Goal: Task Accomplishment & Management: Use online tool/utility

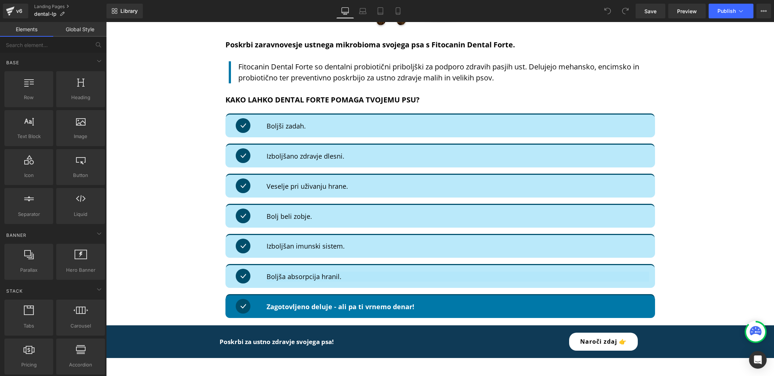
scroll to position [812, 0]
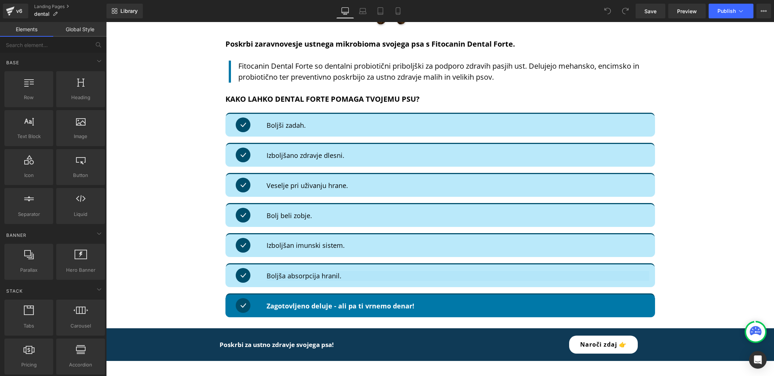
scroll to position [809, 0]
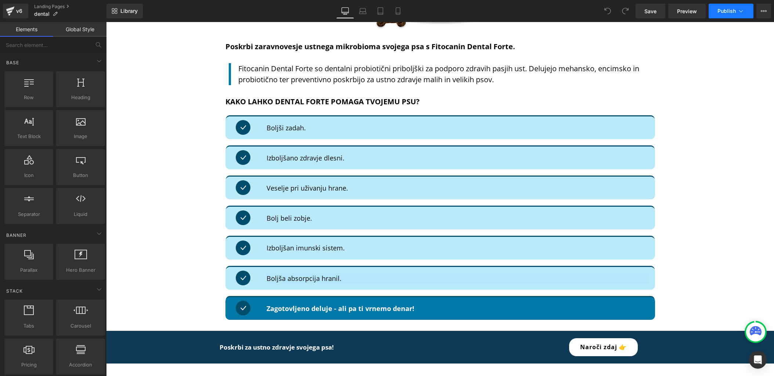
click at [738, 12] on icon at bounding box center [741, 10] width 7 height 7
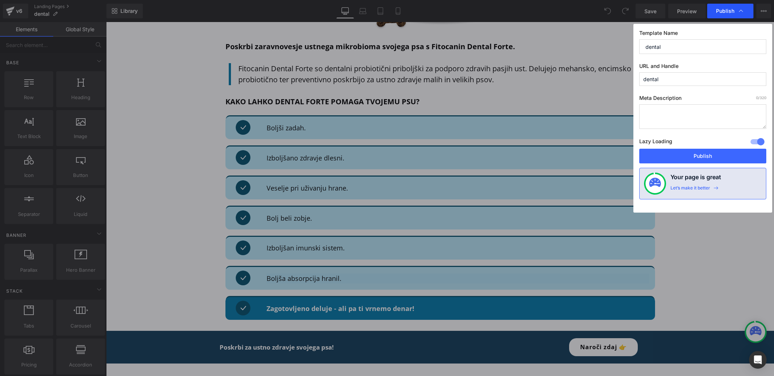
click at [742, 10] on icon at bounding box center [741, 11] width 4 height 2
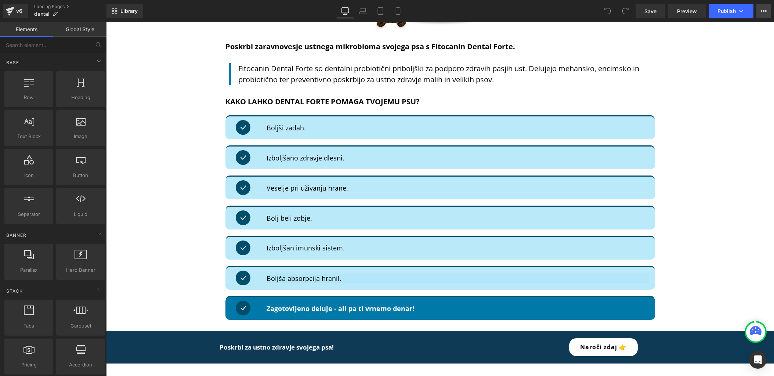
click at [762, 10] on icon at bounding box center [764, 11] width 6 height 6
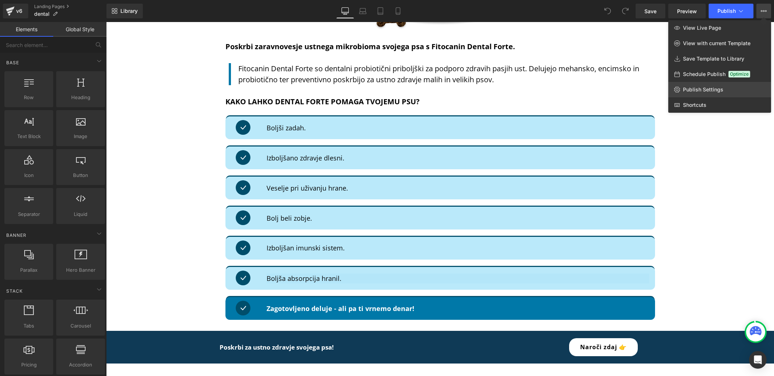
click at [707, 89] on span "Publish Settings" at bounding box center [703, 89] width 40 height 7
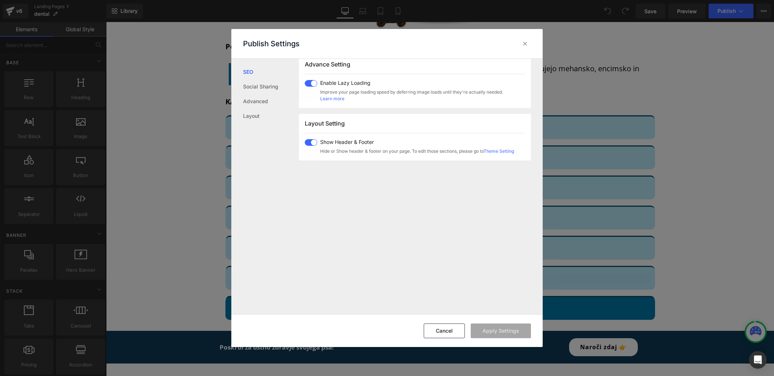
scroll to position [438, 0]
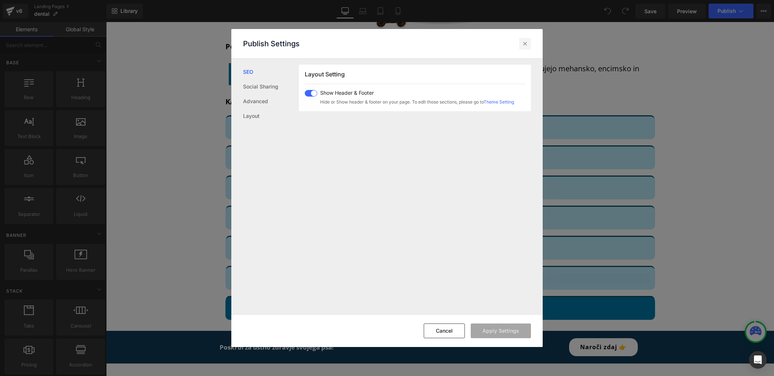
click at [520, 41] on div at bounding box center [525, 44] width 12 height 12
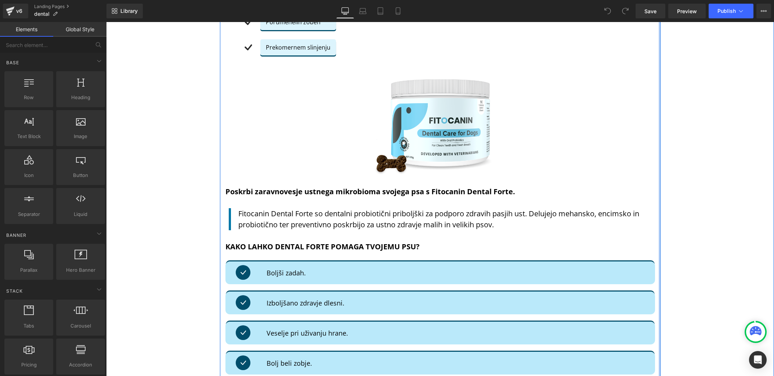
scroll to position [666, 0]
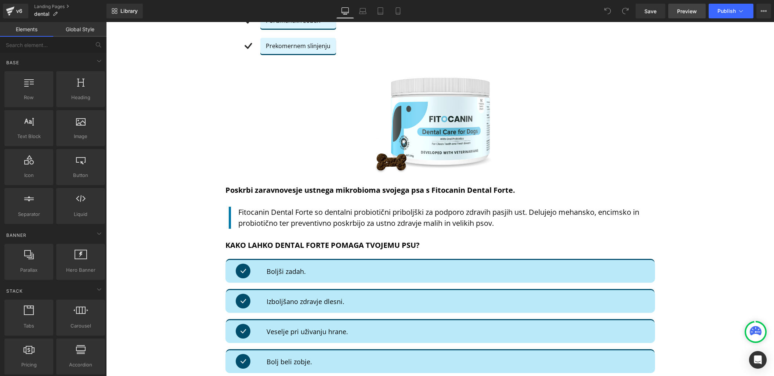
click at [681, 10] on span "Preview" at bounding box center [687, 11] width 20 height 8
click at [764, 8] on button "View Live Page View with current Template Save Template to Library Schedule Pub…" at bounding box center [764, 11] width 15 height 15
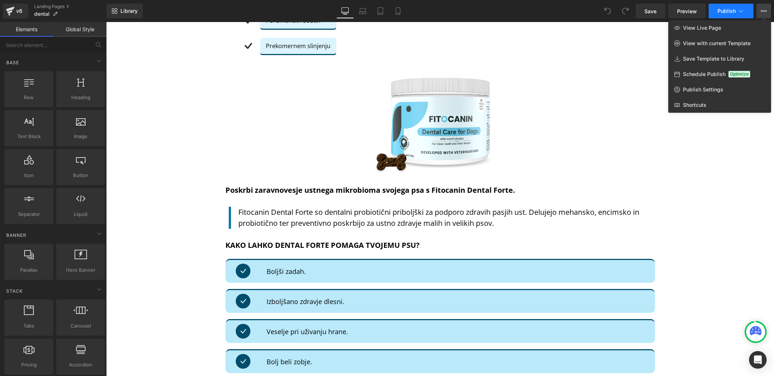
click at [747, 11] on button "Publish" at bounding box center [731, 11] width 45 height 15
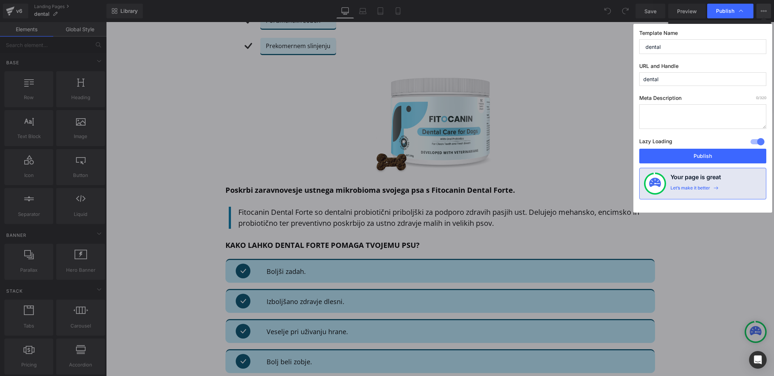
click at [747, 11] on div "Publish" at bounding box center [730, 11] width 46 height 15
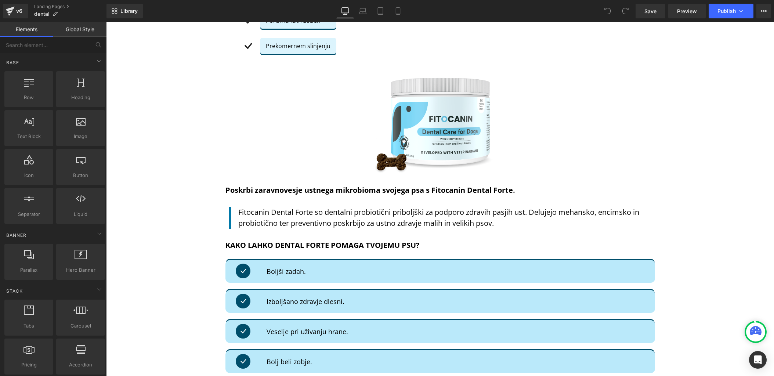
click at [611, 11] on icon at bounding box center [608, 11] width 7 height 7
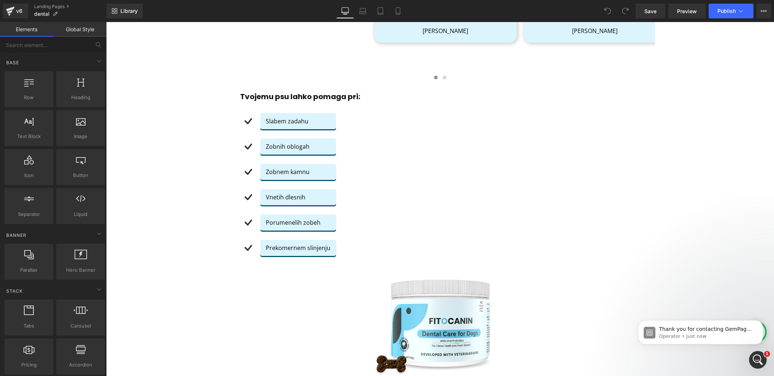
scroll to position [0, 0]
click at [760, 360] on icon "Open Intercom Messenger" at bounding box center [757, 359] width 12 height 12
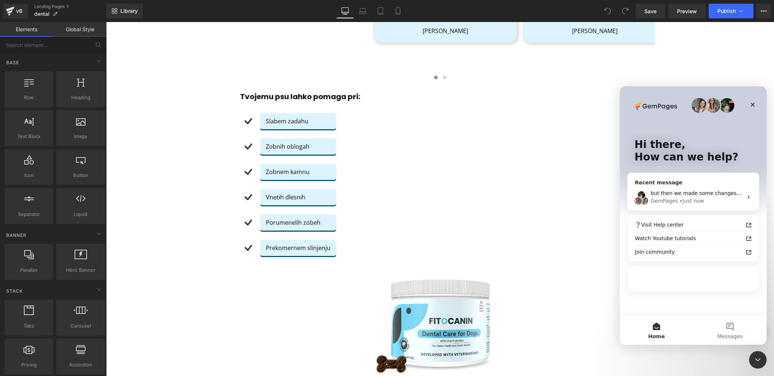
click at [714, 200] on div "GemPages • Just now" at bounding box center [697, 201] width 92 height 8
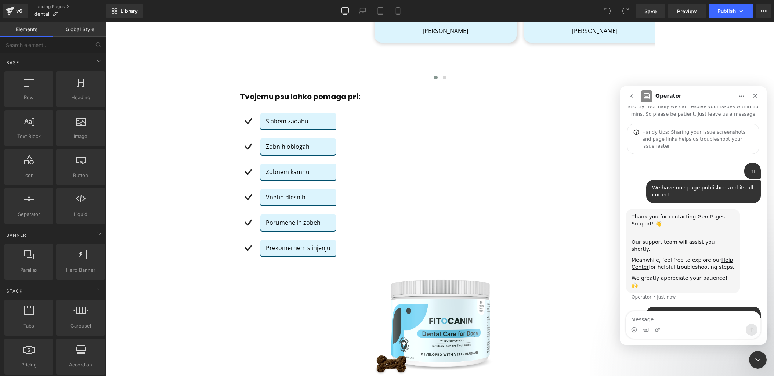
scroll to position [29, 0]
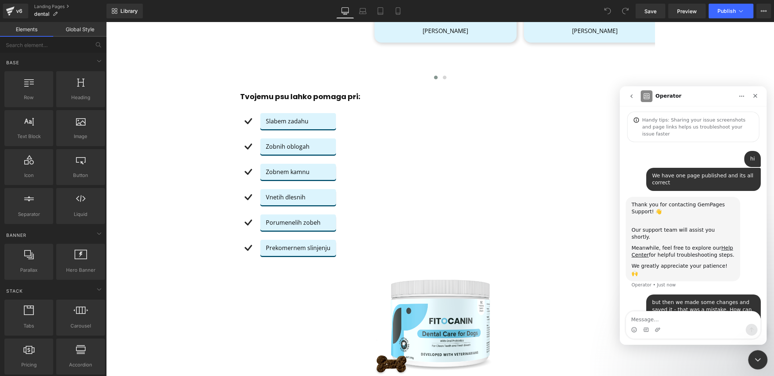
click at [759, 361] on icon "Close Intercom Messenger" at bounding box center [757, 358] width 9 height 9
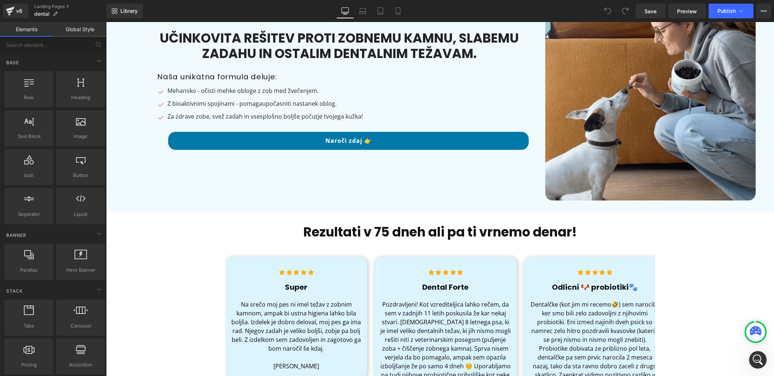
scroll to position [0, 0]
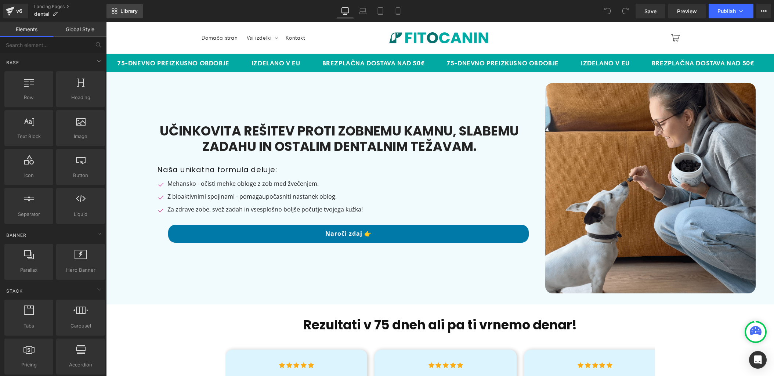
click at [120, 9] on span "Library" at bounding box center [128, 11] width 17 height 7
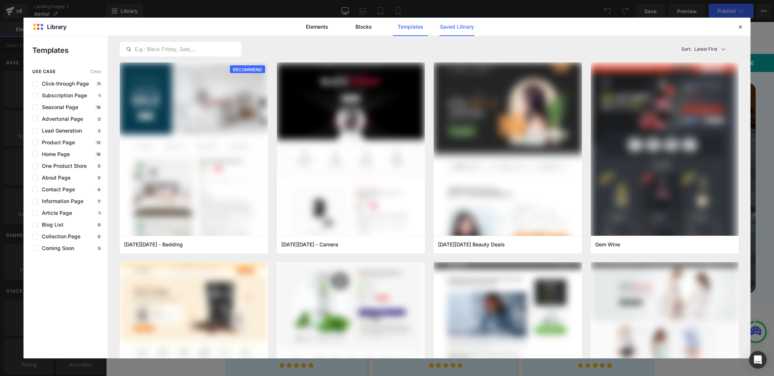
click at [0, 0] on link "Saved Library" at bounding box center [0, 0] width 0 height 0
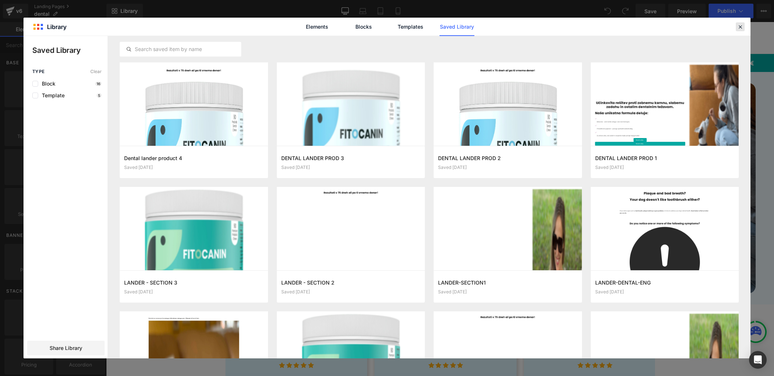
click at [741, 26] on icon at bounding box center [740, 27] width 7 height 7
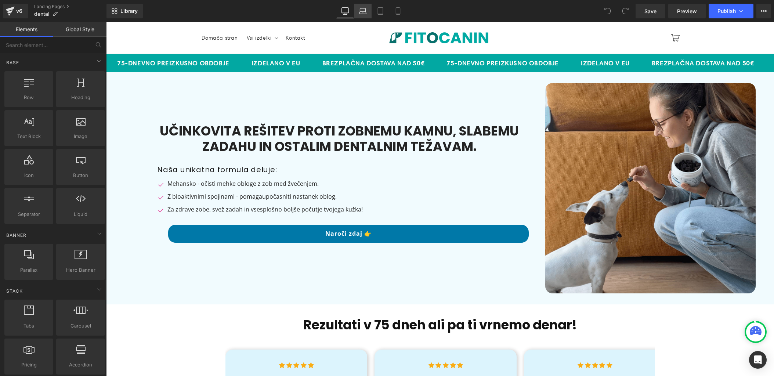
click at [362, 12] on icon at bounding box center [363, 13] width 7 height 2
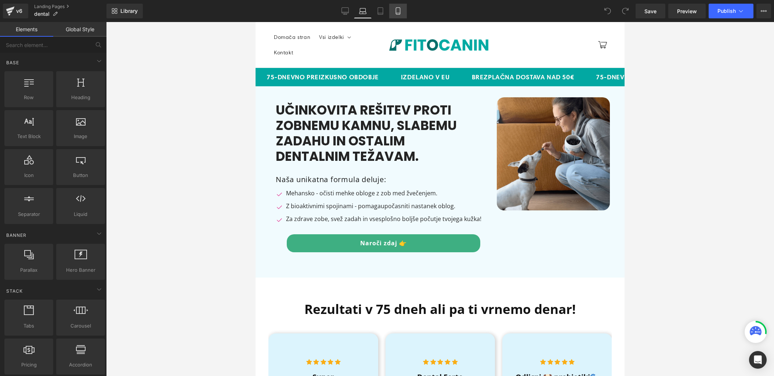
click at [402, 10] on icon at bounding box center [397, 10] width 7 height 7
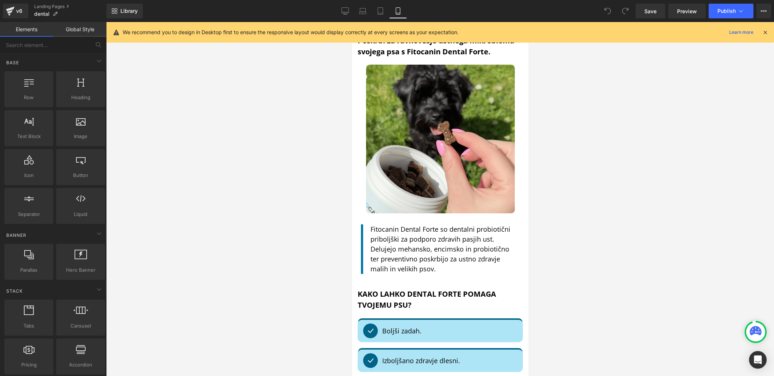
scroll to position [962, 0]
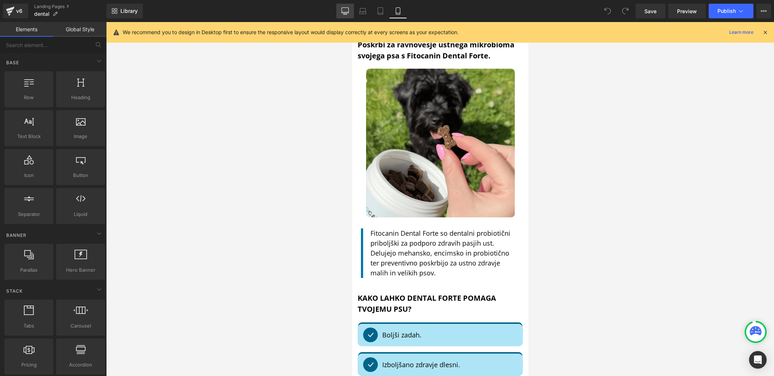
click at [345, 11] on icon at bounding box center [345, 10] width 7 height 7
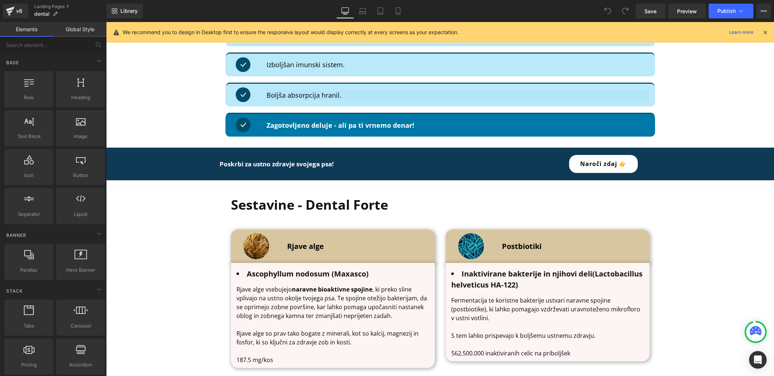
scroll to position [1087, 0]
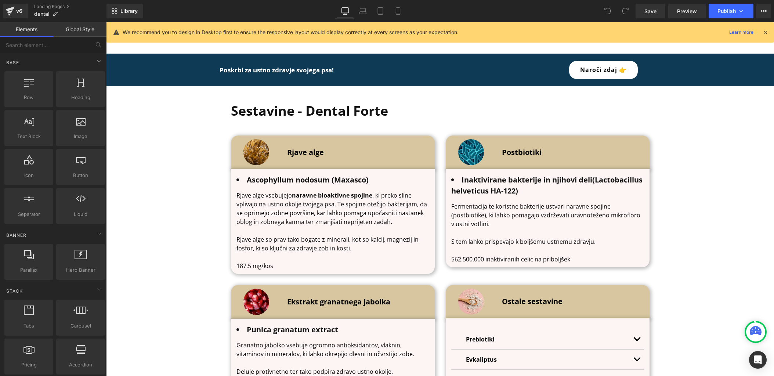
click at [767, 32] on icon at bounding box center [765, 32] width 7 height 7
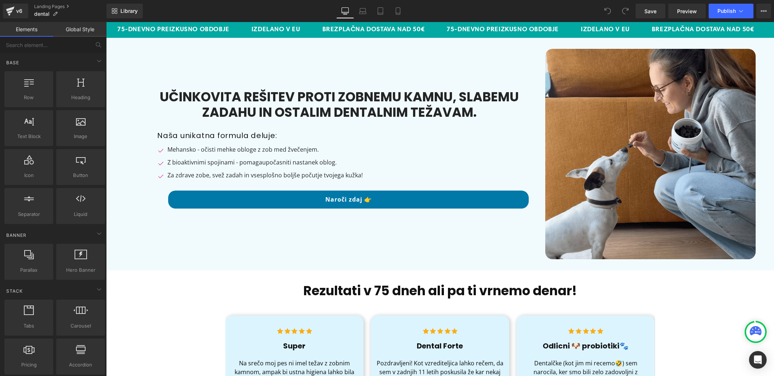
scroll to position [0, 0]
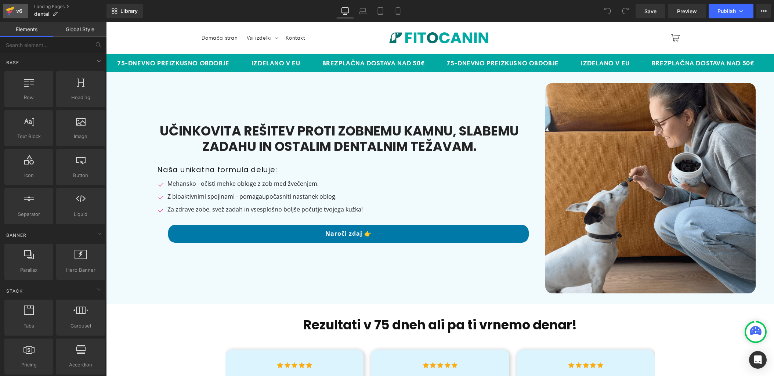
click at [18, 16] on link "v6" at bounding box center [15, 11] width 25 height 15
click at [40, 12] on span "dental" at bounding box center [41, 14] width 15 height 6
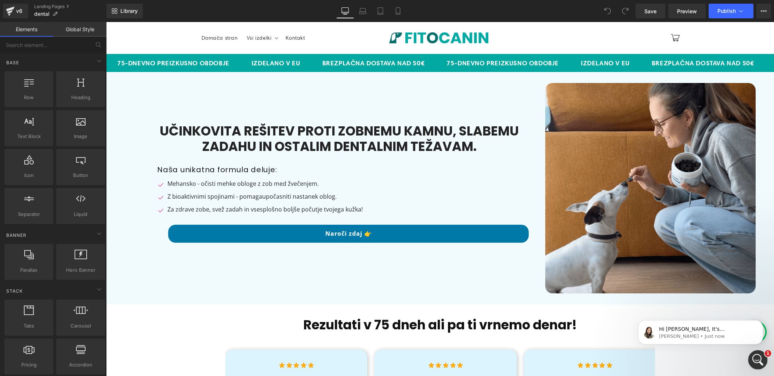
click at [757, 358] on icon "Open Intercom Messenger" at bounding box center [757, 359] width 12 height 12
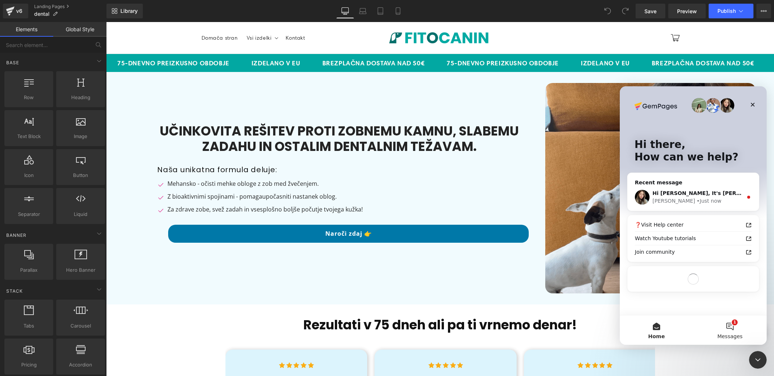
click at [727, 330] on button "1 Messages" at bounding box center [729, 330] width 73 height 29
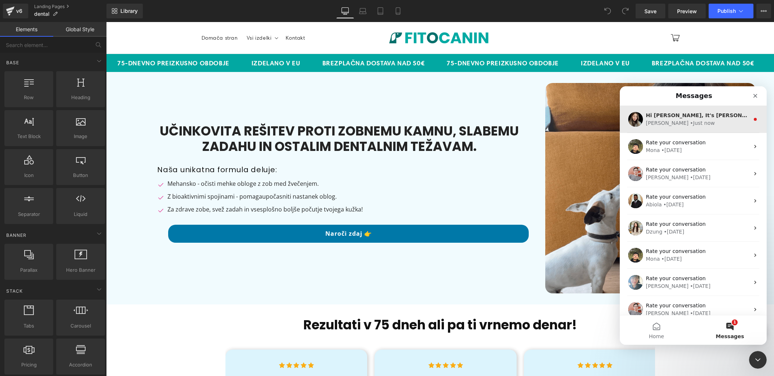
click at [693, 120] on div "[PERSON_NAME] • Just now" at bounding box center [698, 123] width 104 height 8
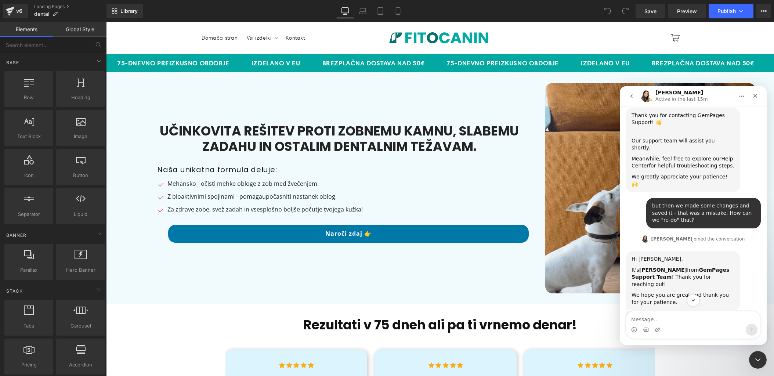
scroll to position [129, 0]
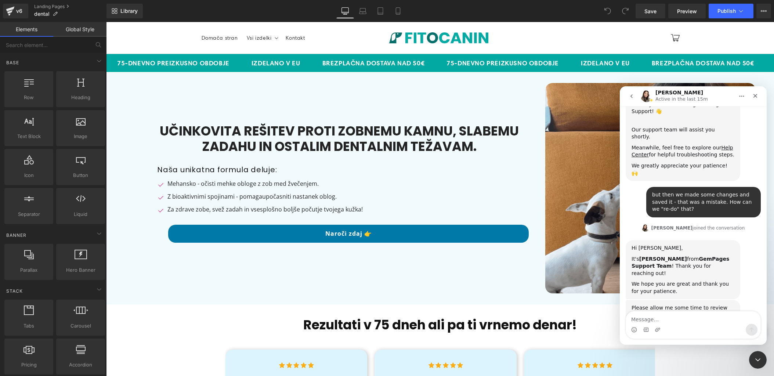
click at [671, 320] on textarea "Message…" at bounding box center [693, 317] width 134 height 12
type textarea "Hi ok thanks"
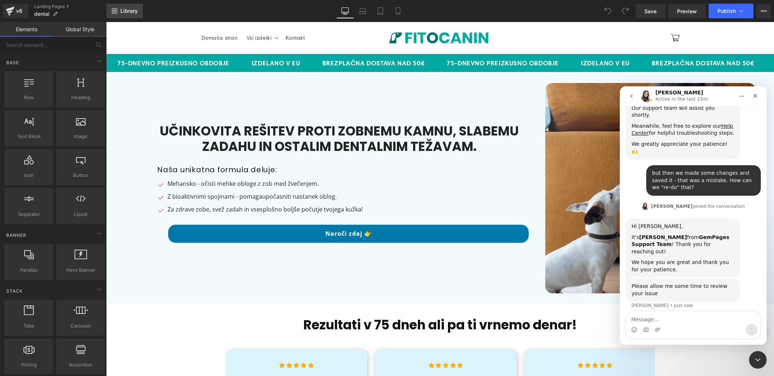
drag, startPoint x: 14, startPoint y: 14, endPoint x: 138, endPoint y: 12, distance: 123.4
click at [136, 12] on div at bounding box center [387, 177] width 774 height 354
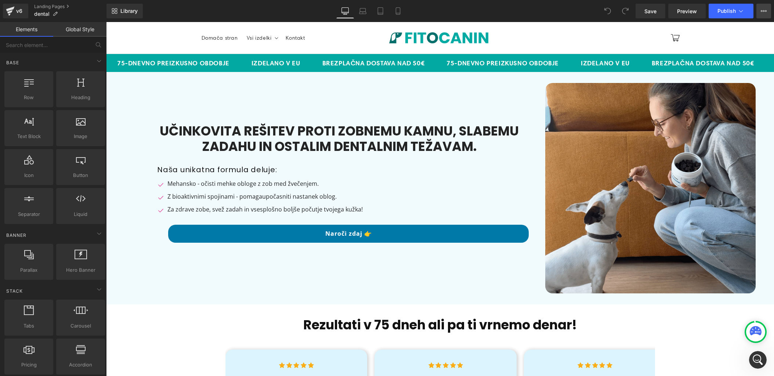
click at [761, 11] on icon at bounding box center [764, 11] width 6 height 6
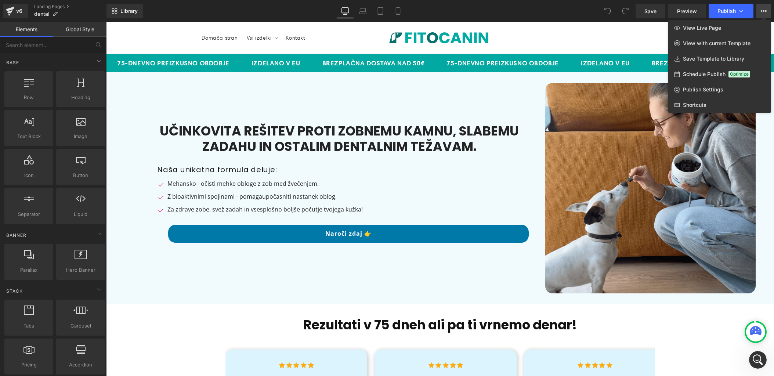
click at [761, 11] on icon at bounding box center [764, 11] width 6 height 6
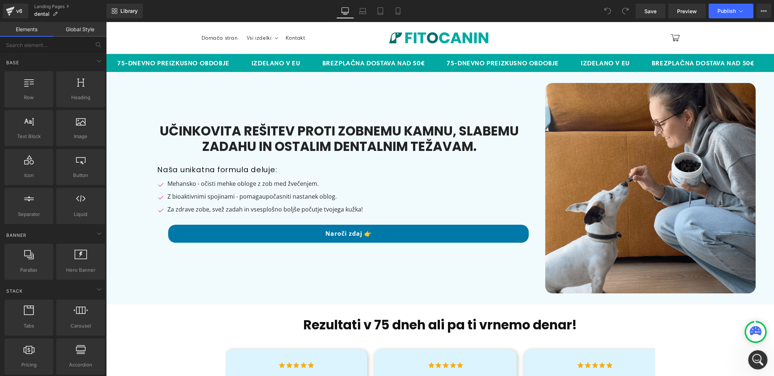
click html
click at [755, 357] on icon "Open Intercom Messenger" at bounding box center [757, 359] width 12 height 12
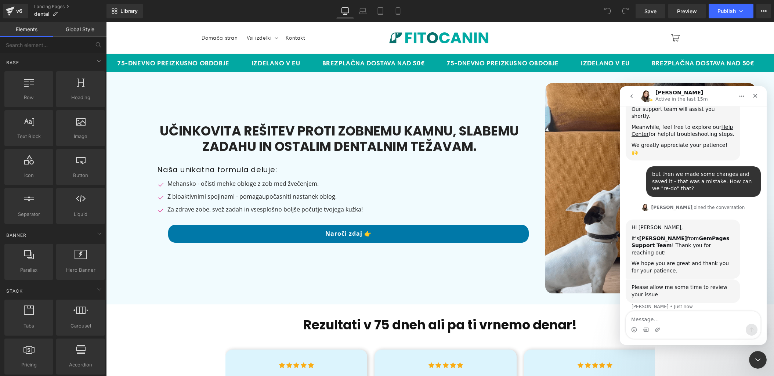
click at [666, 323] on textarea "Message…" at bounding box center [693, 317] width 134 height 12
type textarea "its a version 6 page"
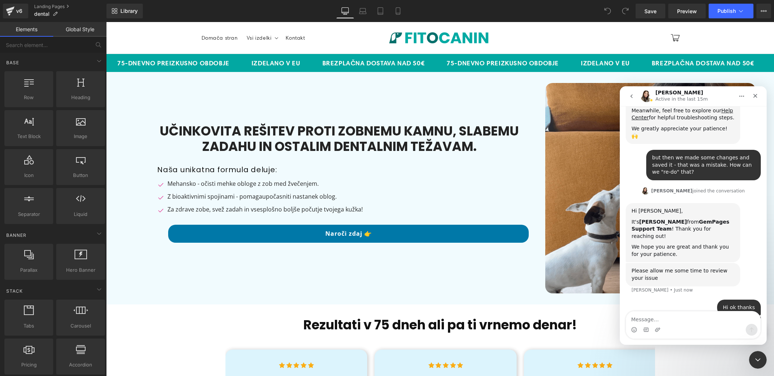
scroll to position [167, 0]
click at [704, 317] on textarea "Message…" at bounding box center [693, 317] width 134 height 12
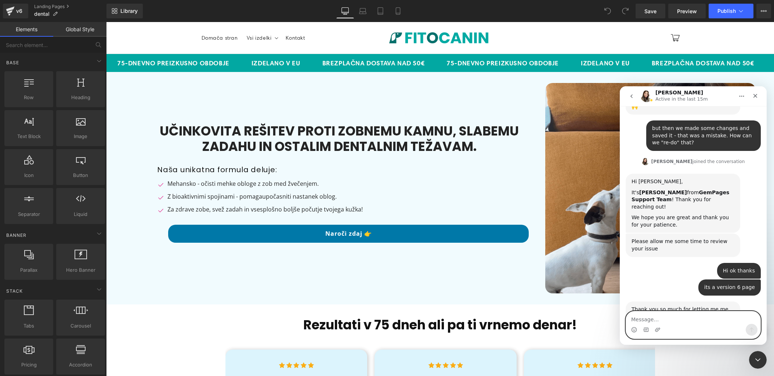
scroll to position [196, 0]
click at [666, 280] on div "its a version 6 page Fitocanin • 7m ago" at bounding box center [693, 291] width 135 height 22
click at [385, 196] on div at bounding box center [387, 177] width 774 height 354
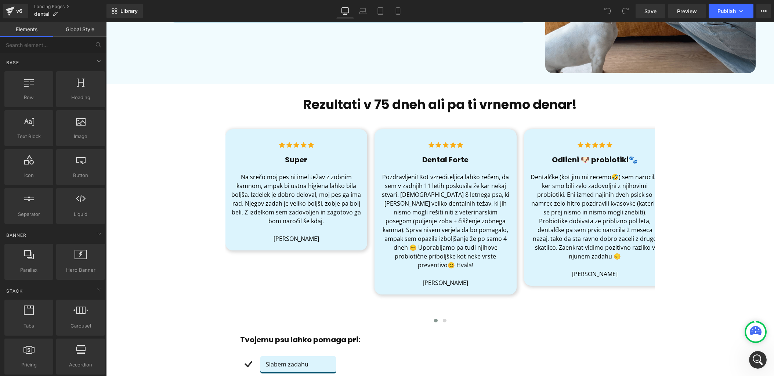
scroll to position [0, 0]
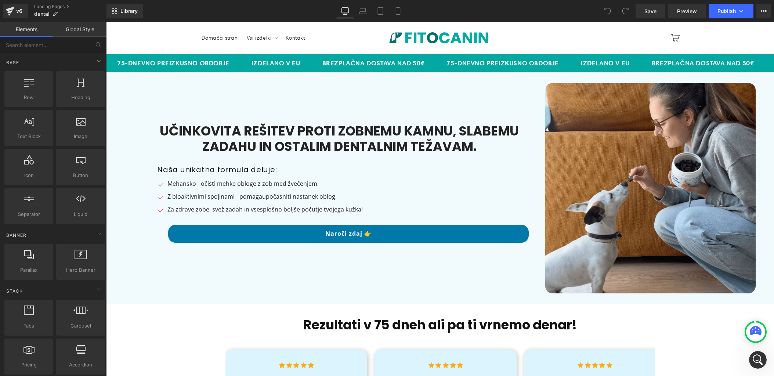
click at [611, 13] on icon at bounding box center [608, 11] width 7 height 7
click at [608, 11] on icon at bounding box center [608, 11] width 7 height 7
click at [764, 10] on icon at bounding box center [764, 10] width 2 height 1
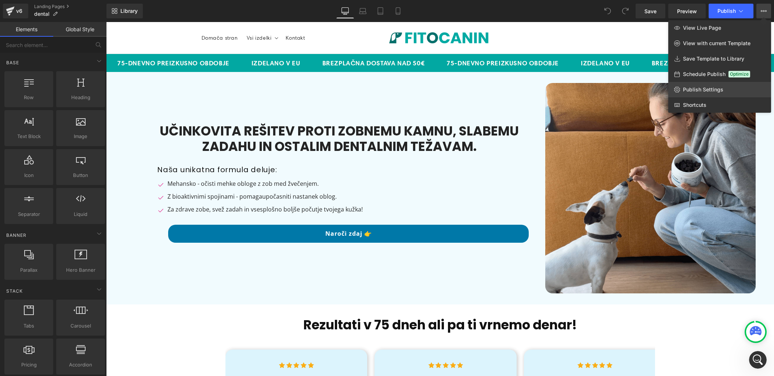
click at [703, 93] on link "Publish Settings" at bounding box center [720, 89] width 103 height 15
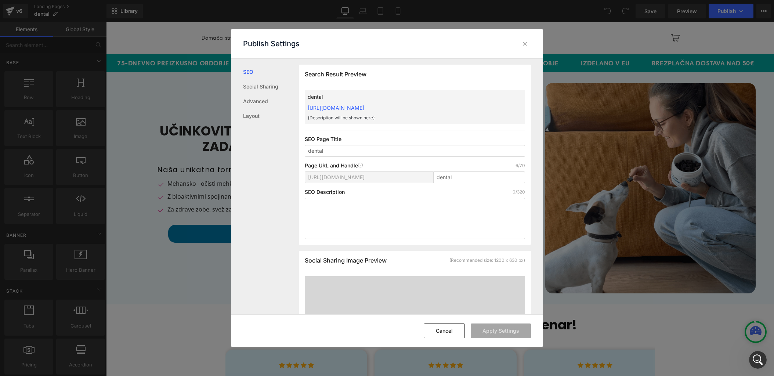
scroll to position [0, 0]
click at [527, 43] on icon at bounding box center [525, 43] width 7 height 7
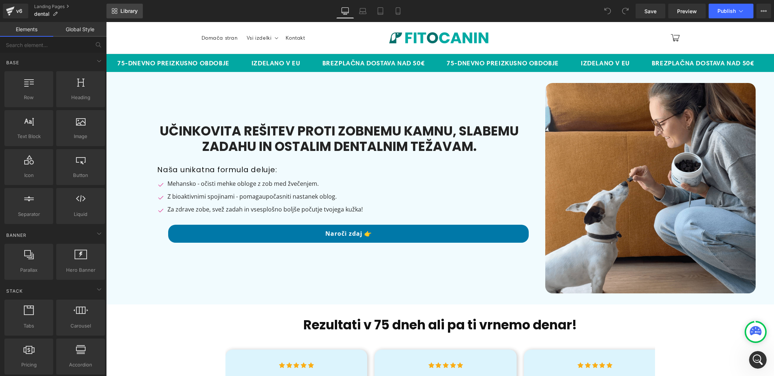
click at [124, 12] on span "Library" at bounding box center [128, 11] width 17 height 7
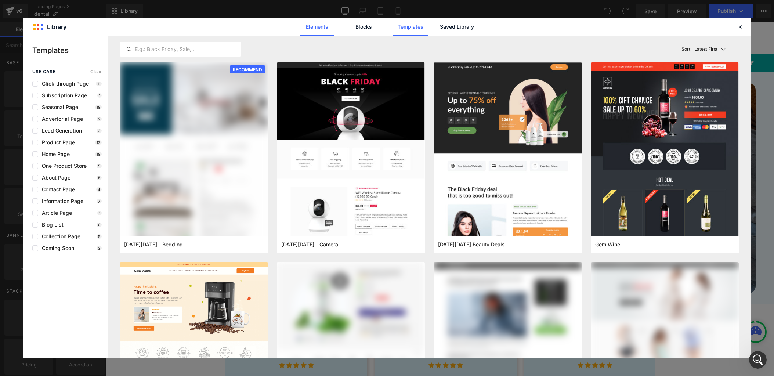
click at [393, 28] on link "Elements" at bounding box center [410, 27] width 35 height 18
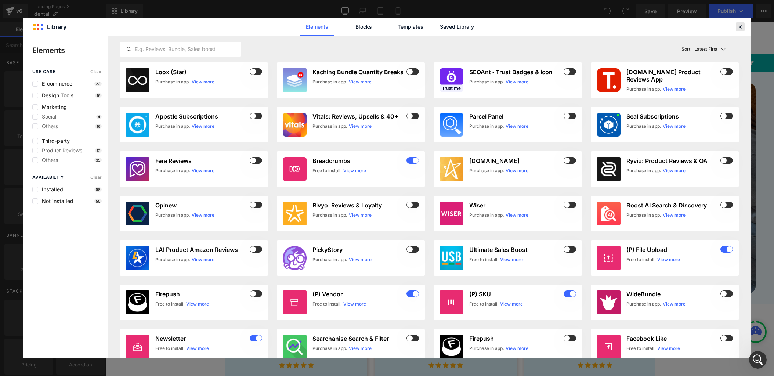
click at [738, 25] on icon at bounding box center [740, 27] width 7 height 7
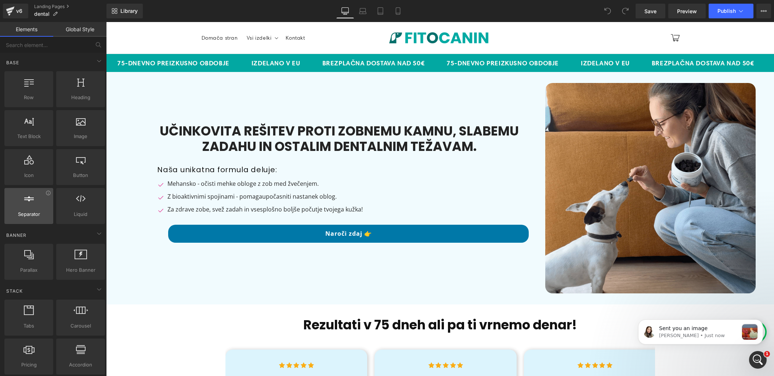
scroll to position [674, 0]
click at [702, 336] on p "Célia • Just now" at bounding box center [698, 335] width 79 height 7
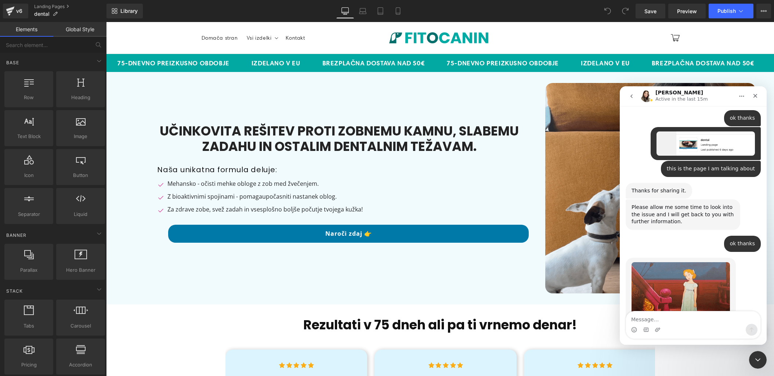
click at [732, 262] on div "Célia • Just now" at bounding box center [681, 299] width 110 height 82
click at [757, 99] on div "Close" at bounding box center [755, 95] width 13 height 13
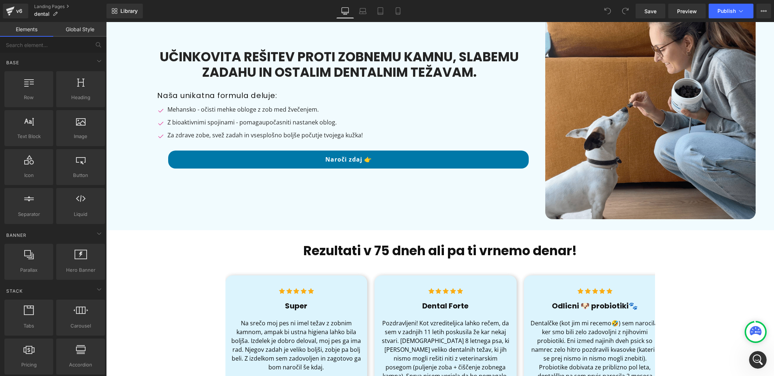
scroll to position [0, 0]
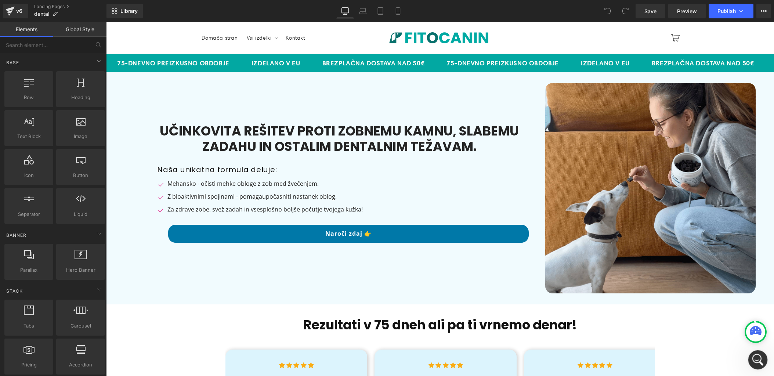
click at [760, 359] on icon "Open Intercom Messenger" at bounding box center [757, 359] width 12 height 12
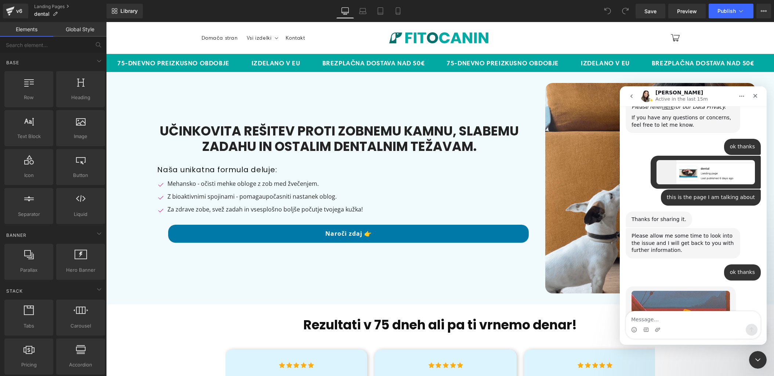
scroll to position [674, 0]
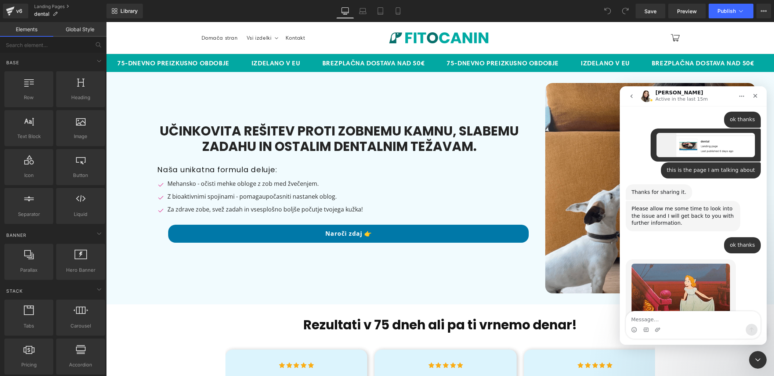
click at [686, 316] on textarea "Message…" at bounding box center [693, 317] width 134 height 12
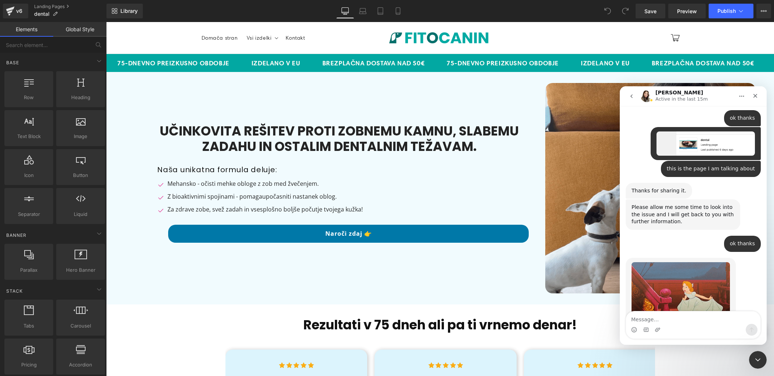
click at [686, 317] on textarea "Message…" at bounding box center [693, 317] width 134 height 12
type textarea "hi?"
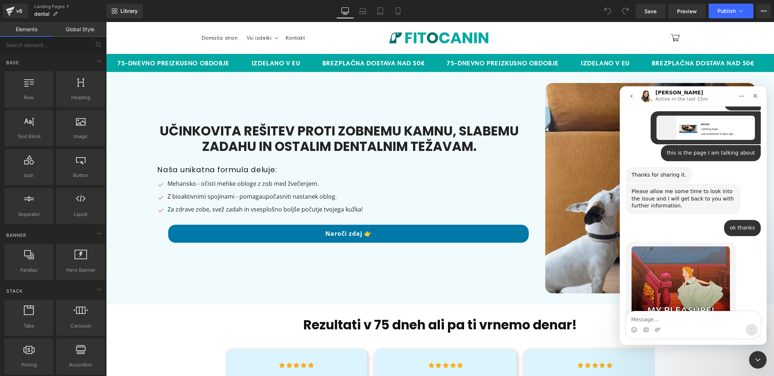
scroll to position [695, 0]
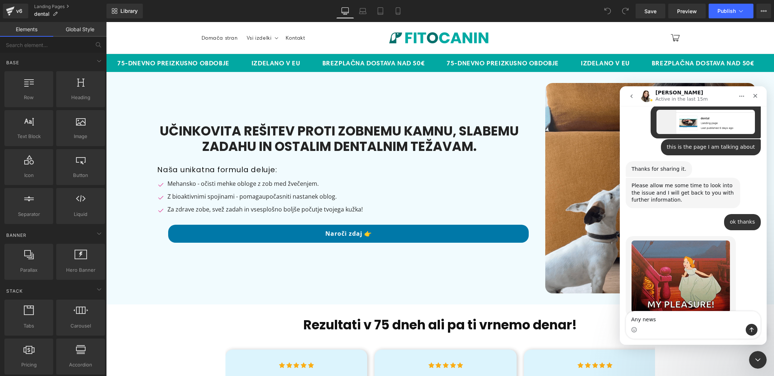
type textarea "Any news?"
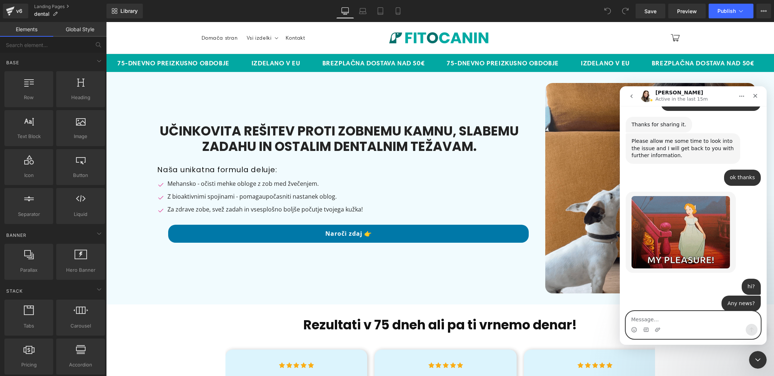
scroll to position [741, 0]
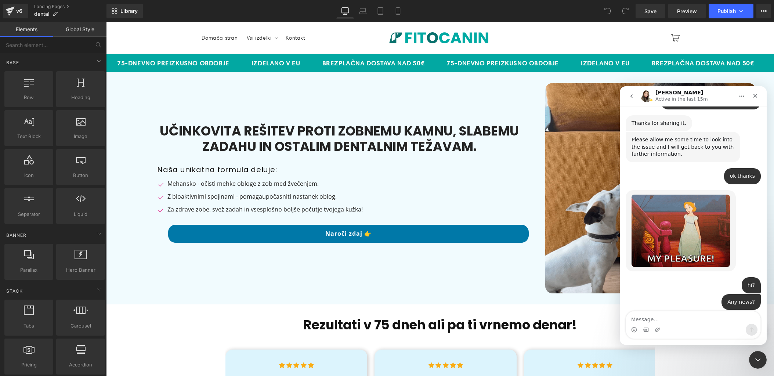
click at [691, 320] on div "I'm still checking about it. I'll get back with an update shortly." at bounding box center [683, 327] width 103 height 14
click at [671, 327] on div "Intercom messenger" at bounding box center [693, 330] width 134 height 12
click at [671, 319] on textarea "Message…" at bounding box center [693, 317] width 134 height 12
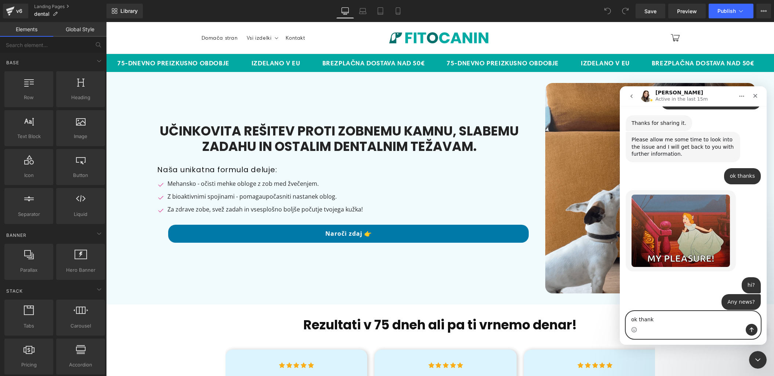
type textarea "ok thanks"
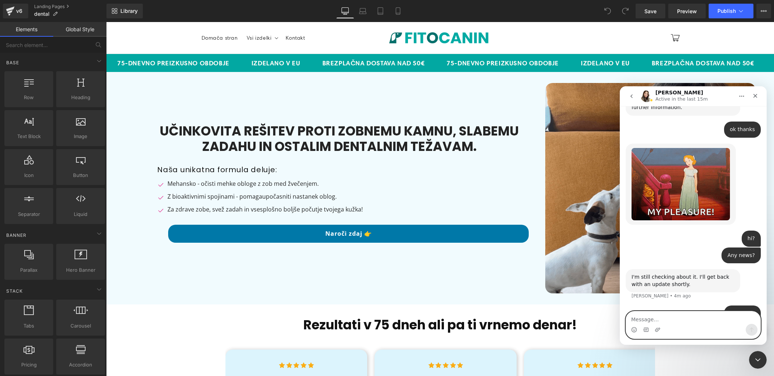
scroll to position [792, 0]
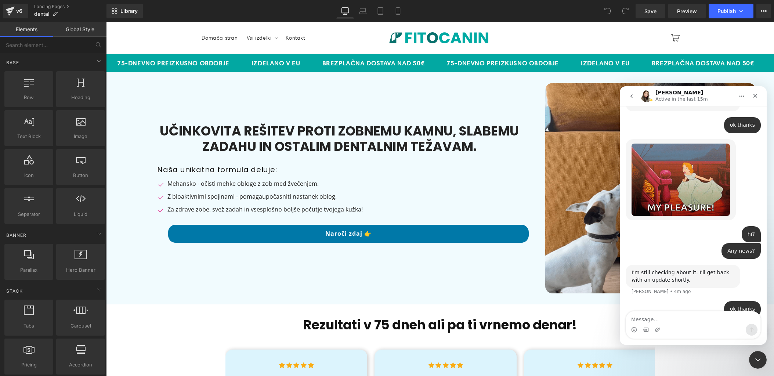
click at [659, 328] on div "You're welcome." at bounding box center [653, 331] width 42 height 7
click at [720, 323] on div "You're welcome. Célia • Just now" at bounding box center [693, 339] width 135 height 32
click at [760, 97] on div "Close" at bounding box center [755, 95] width 13 height 13
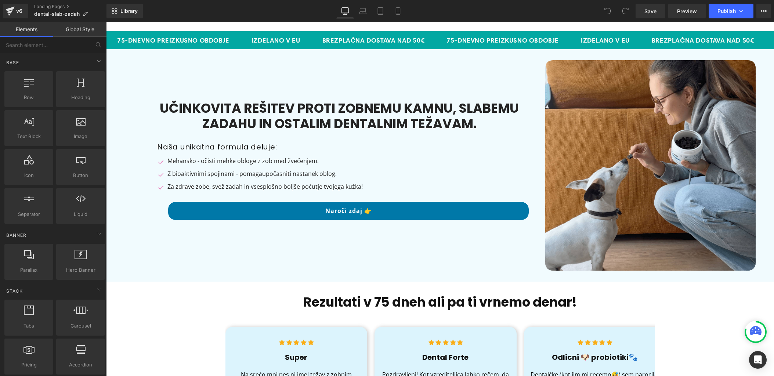
scroll to position [24, 0]
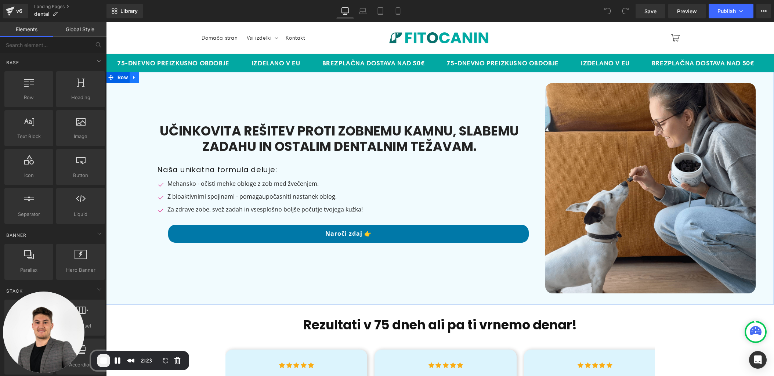
click at [136, 75] on icon at bounding box center [134, 78] width 5 height 6
click at [212, 88] on div "Učinkovita rešitev proti zobnemu kamnu, slabemu zadahu in ostalim dentalnim tež…" at bounding box center [335, 188] width 421 height 210
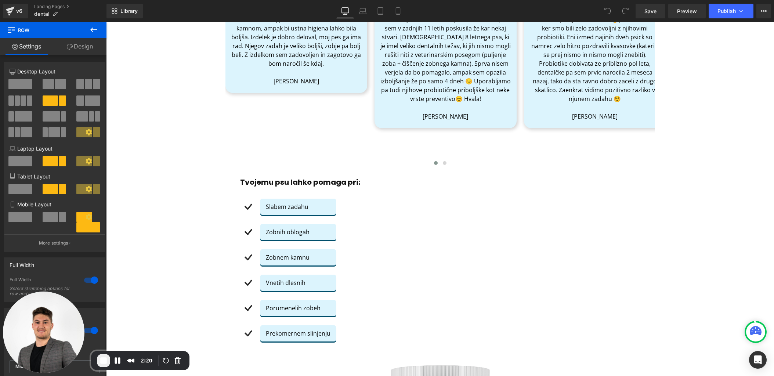
click at [175, 77] on div "Rezultati v 75 dneh ali pa ti vrnemo denar! Heading Icon Icon Icon Icon Icon Ic…" at bounding box center [440, 343] width 668 height 832
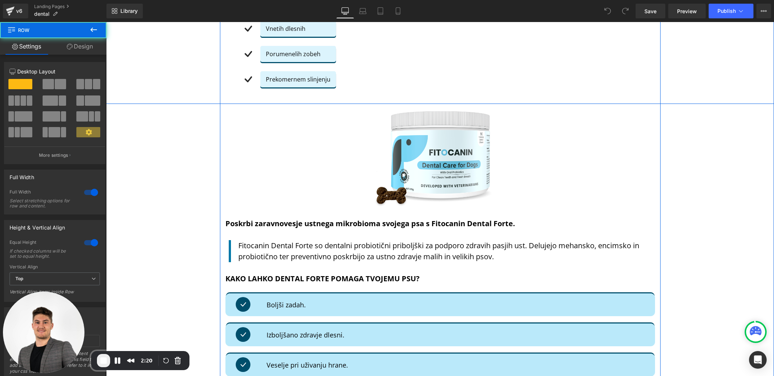
click at [175, 77] on div "Image Tvojemu psu lahko pomaga pri: Heading Icon Slabem zadahu Text Block Icon …" at bounding box center [440, 9] width 668 height 181
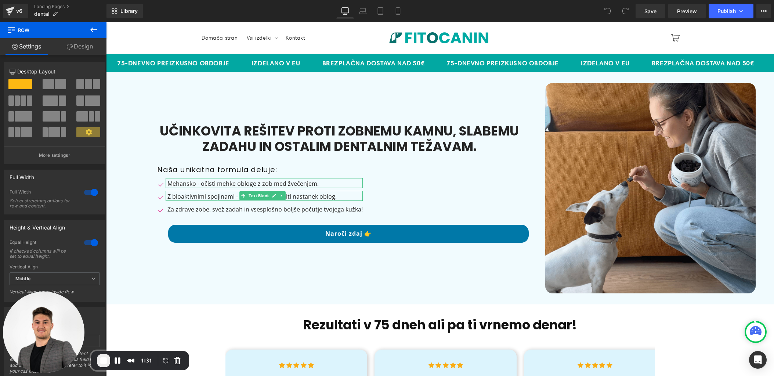
click at [96, 363] on div "1:31" at bounding box center [140, 360] width 98 height 19
click at [102, 362] on span "End Recording" at bounding box center [103, 360] width 9 height 9
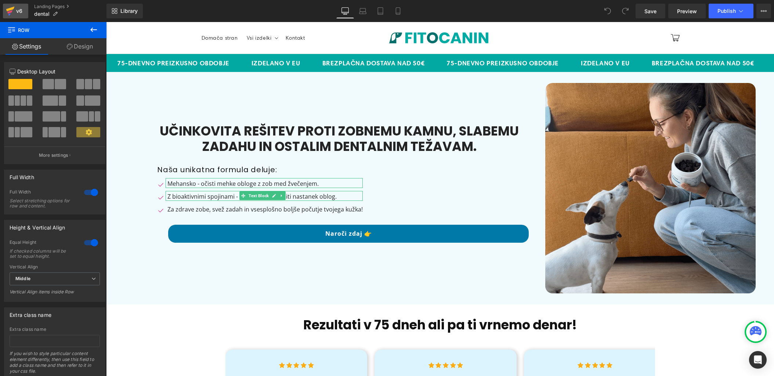
click at [18, 12] on div "v6" at bounding box center [19, 11] width 9 height 10
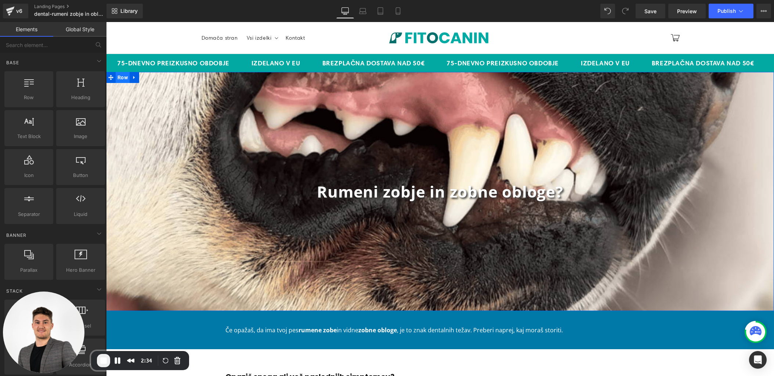
click at [119, 78] on span "Row" at bounding box center [123, 77] width 14 height 11
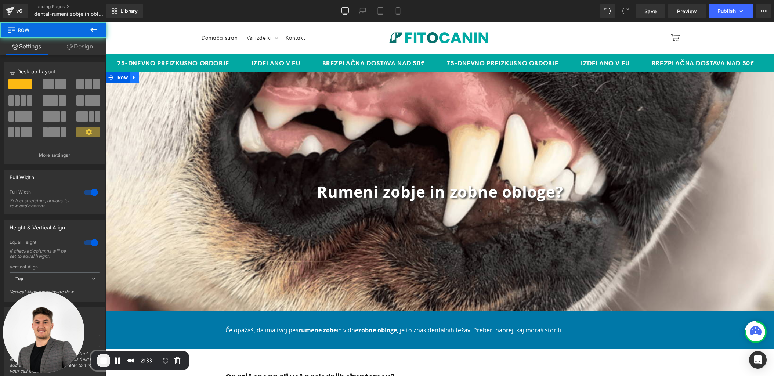
click at [138, 78] on link at bounding box center [135, 77] width 10 height 11
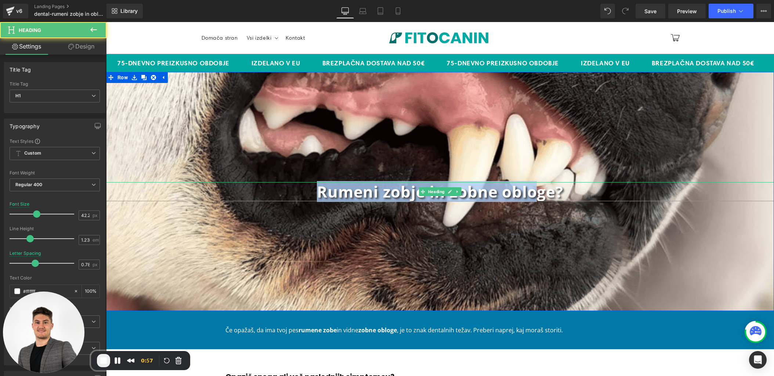
drag, startPoint x: 490, startPoint y: 193, endPoint x: 541, endPoint y: 193, distance: 50.7
click at [540, 193] on strong "Rumeni zobje in zobne obloge?" at bounding box center [440, 191] width 246 height 21
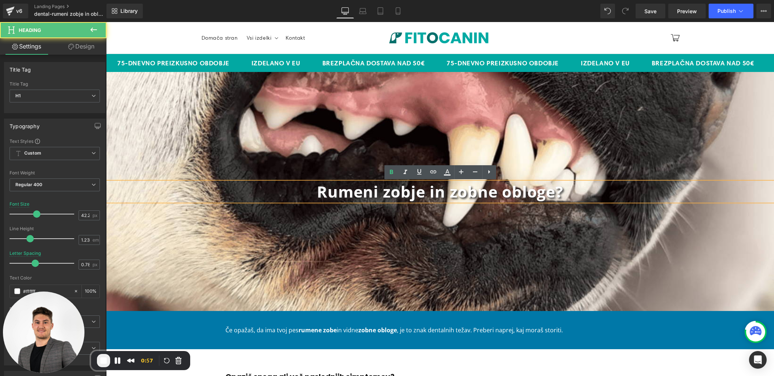
click at [557, 194] on strong "Rumeni zobje in zobne obloge?" at bounding box center [440, 191] width 246 height 21
click at [567, 194] on h1 "Rumeni zobje in zobne obloge?" at bounding box center [440, 191] width 668 height 19
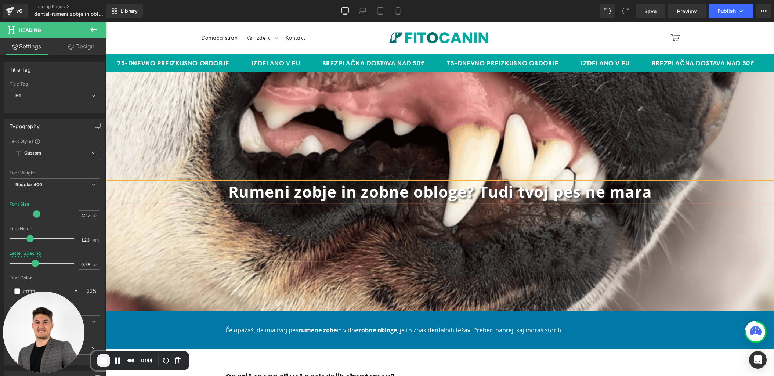
click at [479, 191] on strong "Rumeni zobje in zobne obloge? Tudi tvoj pes ne mara" at bounding box center [440, 191] width 424 height 21
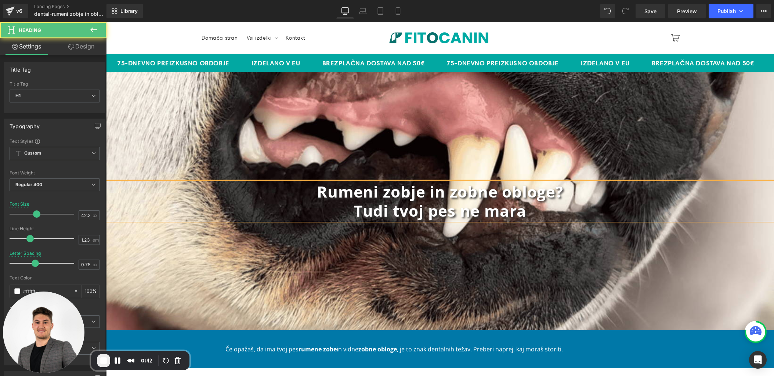
drag, startPoint x: 348, startPoint y: 212, endPoint x: 538, endPoint y: 211, distance: 190.6
click at [538, 211] on h1 "Tudi tvoj pes ne mara" at bounding box center [440, 210] width 668 height 19
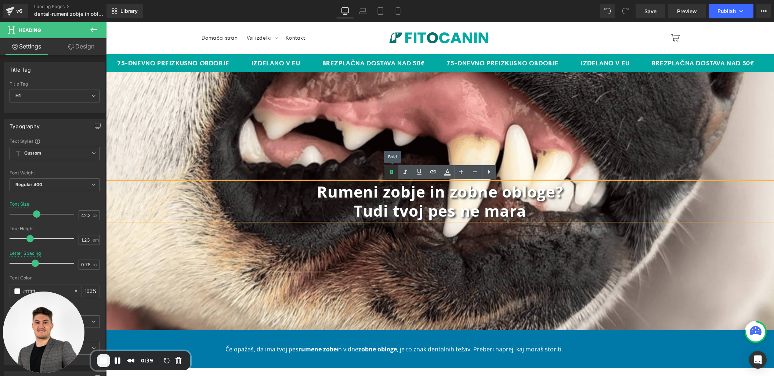
click at [395, 169] on icon at bounding box center [391, 172] width 9 height 9
click at [342, 217] on h1 "Tudi tvoj pes ne mara" at bounding box center [440, 210] width 668 height 19
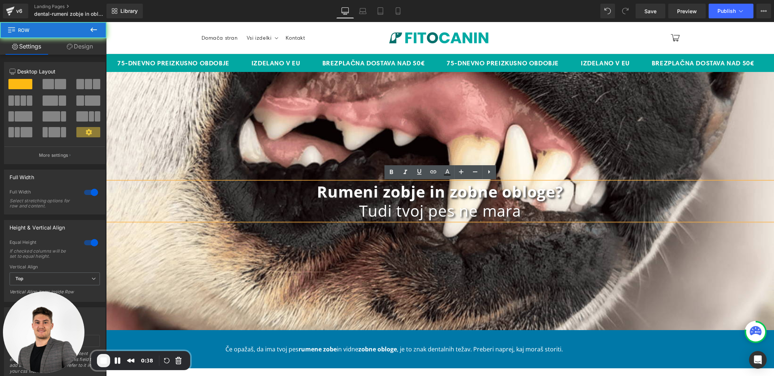
click at [375, 256] on div "Rumeni zobje in zobne obloge? Tudi tvoj pes ne mara Heading Row" at bounding box center [440, 201] width 668 height 258
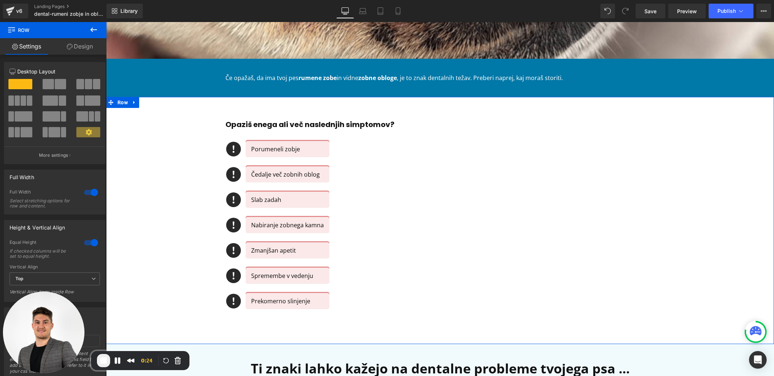
scroll to position [275, 0]
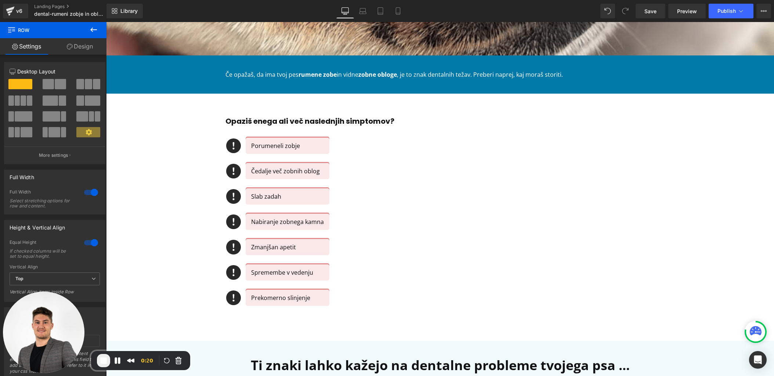
click at [103, 364] on span "End Recording" at bounding box center [103, 360] width 9 height 9
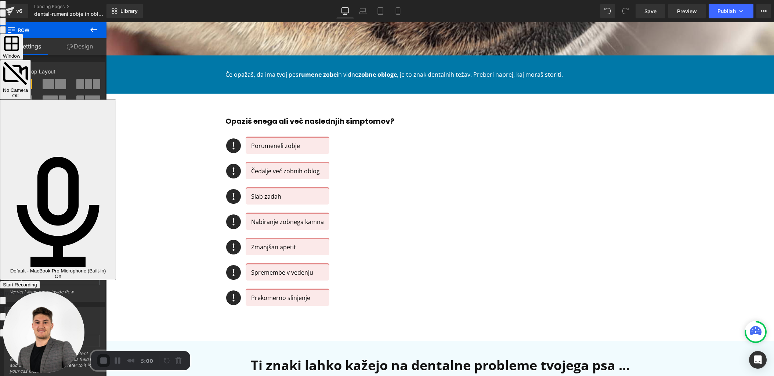
click at [37, 282] on div "Start Recording" at bounding box center [20, 285] width 34 height 6
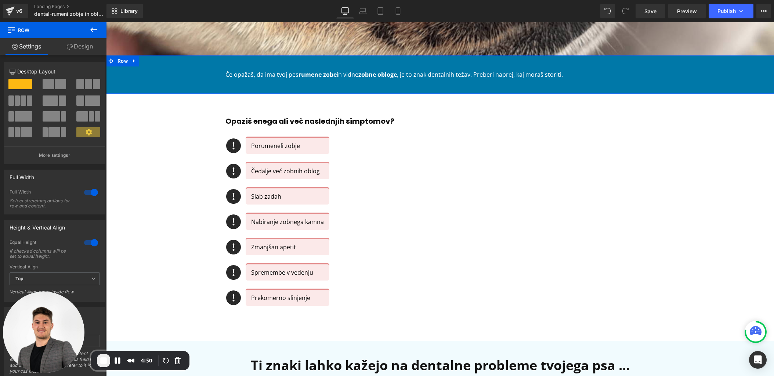
click at [443, 71] on span "Text Block" at bounding box center [436, 74] width 23 height 9
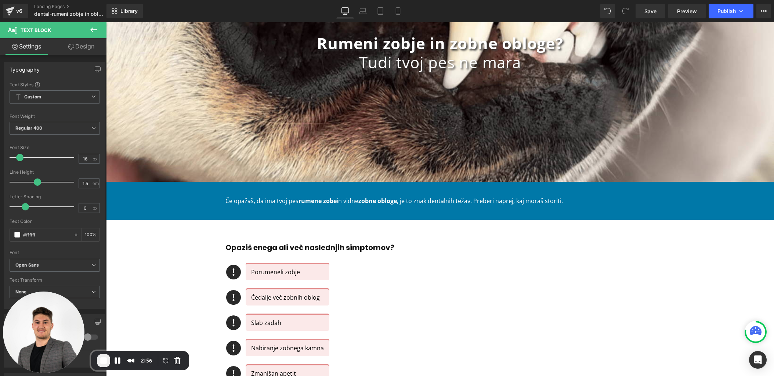
scroll to position [0, 0]
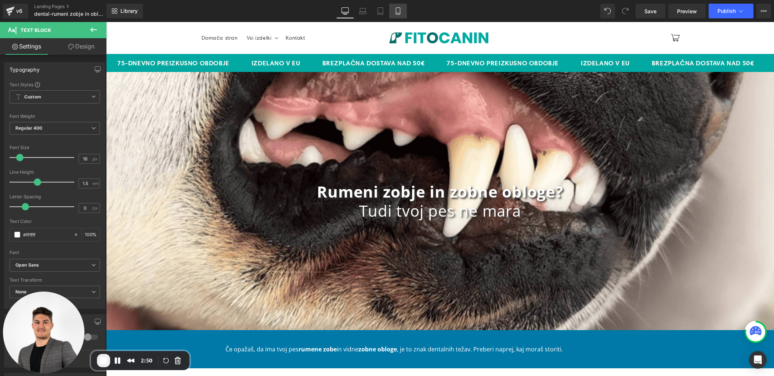
click at [401, 14] on icon at bounding box center [397, 10] width 7 height 7
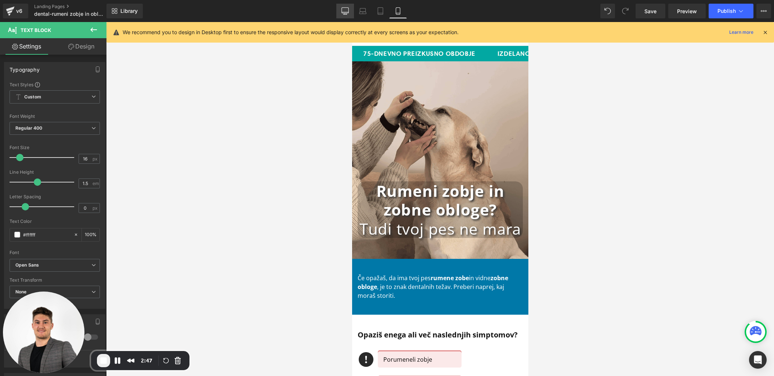
click at [348, 10] on icon at bounding box center [345, 10] width 7 height 7
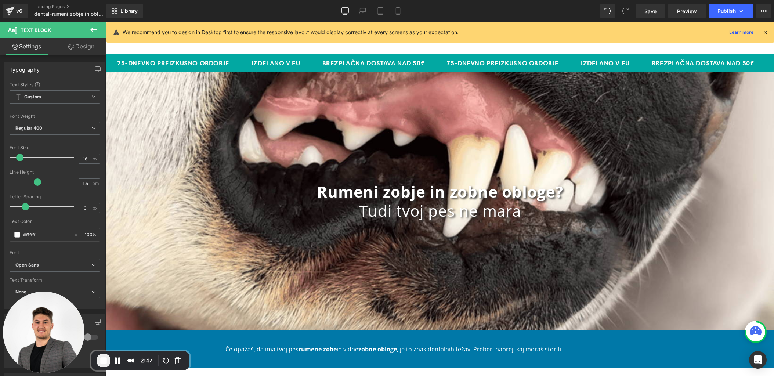
scroll to position [52, 0]
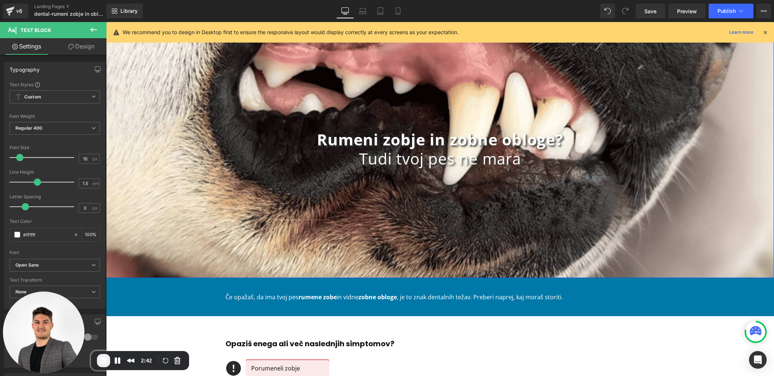
click at [137, 74] on div "Rumeni zobje in zobne obloge? Tudi tvoj pes ne mara Heading Row" at bounding box center [440, 149] width 668 height 258
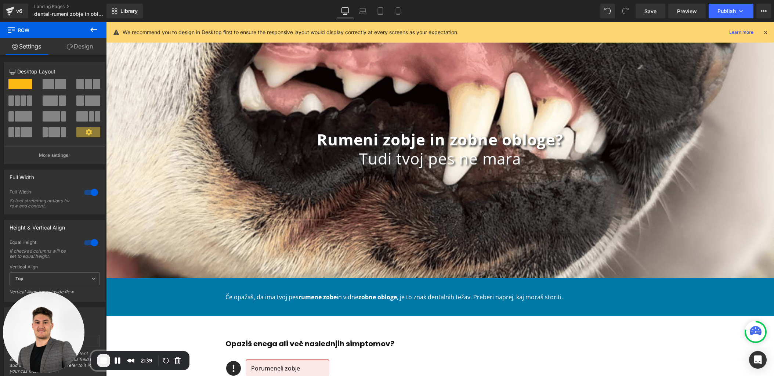
click at [766, 32] on icon at bounding box center [765, 32] width 7 height 7
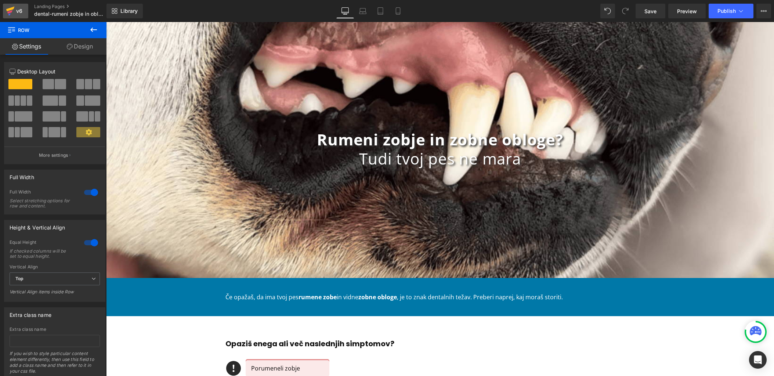
click at [8, 7] on icon at bounding box center [10, 11] width 9 height 18
